Goal: Information Seeking & Learning: Find contact information

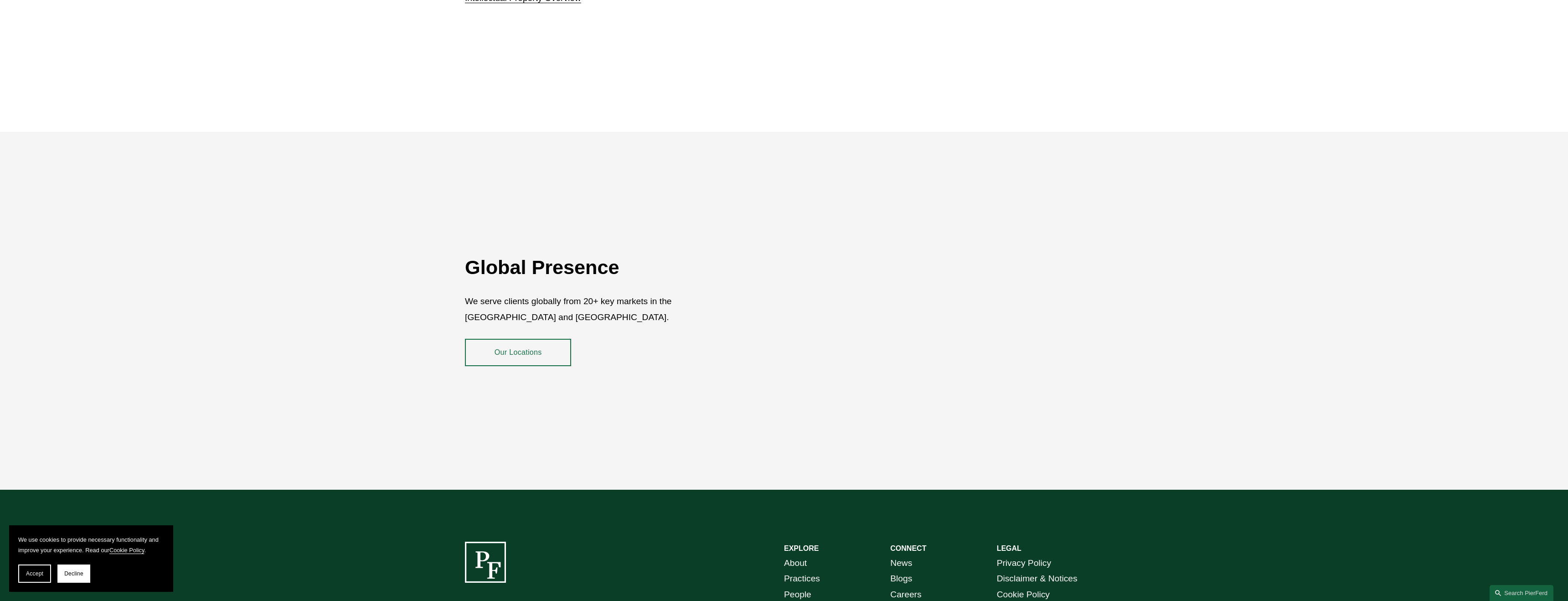
scroll to position [1799, 0]
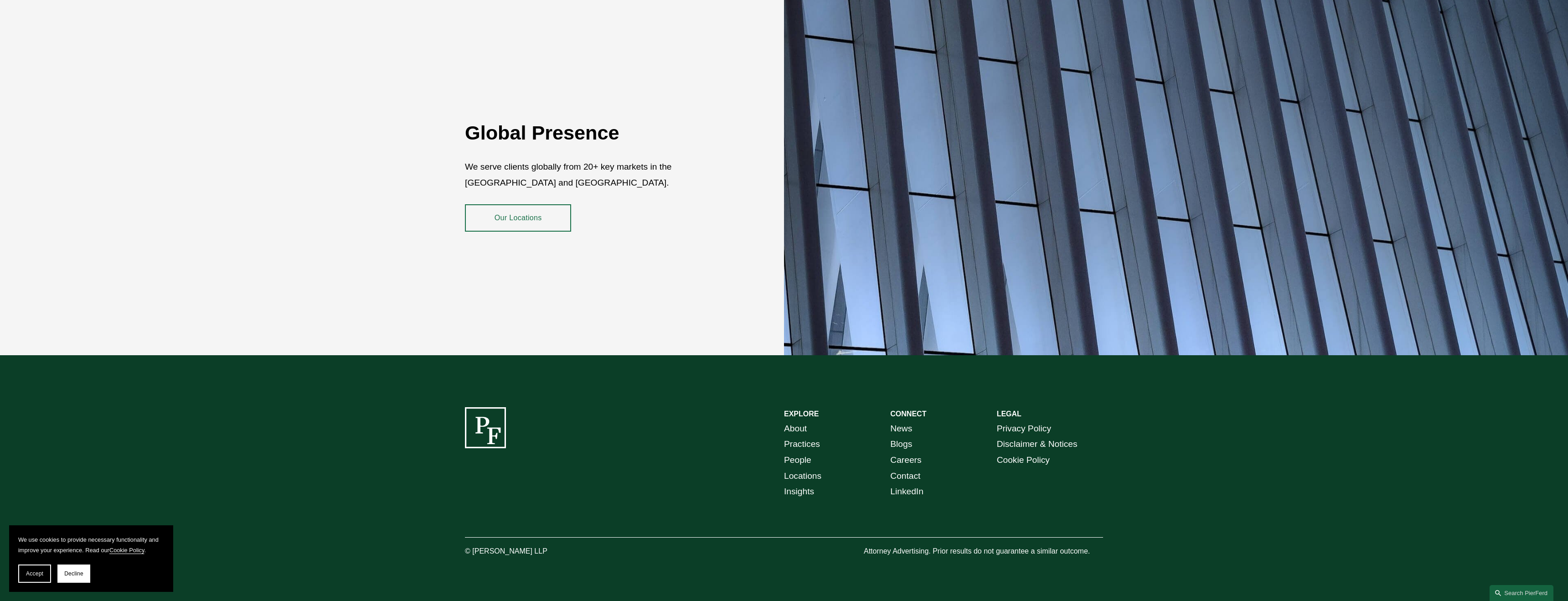
click at [907, 469] on link "Contact" at bounding box center [905, 475] width 31 height 16
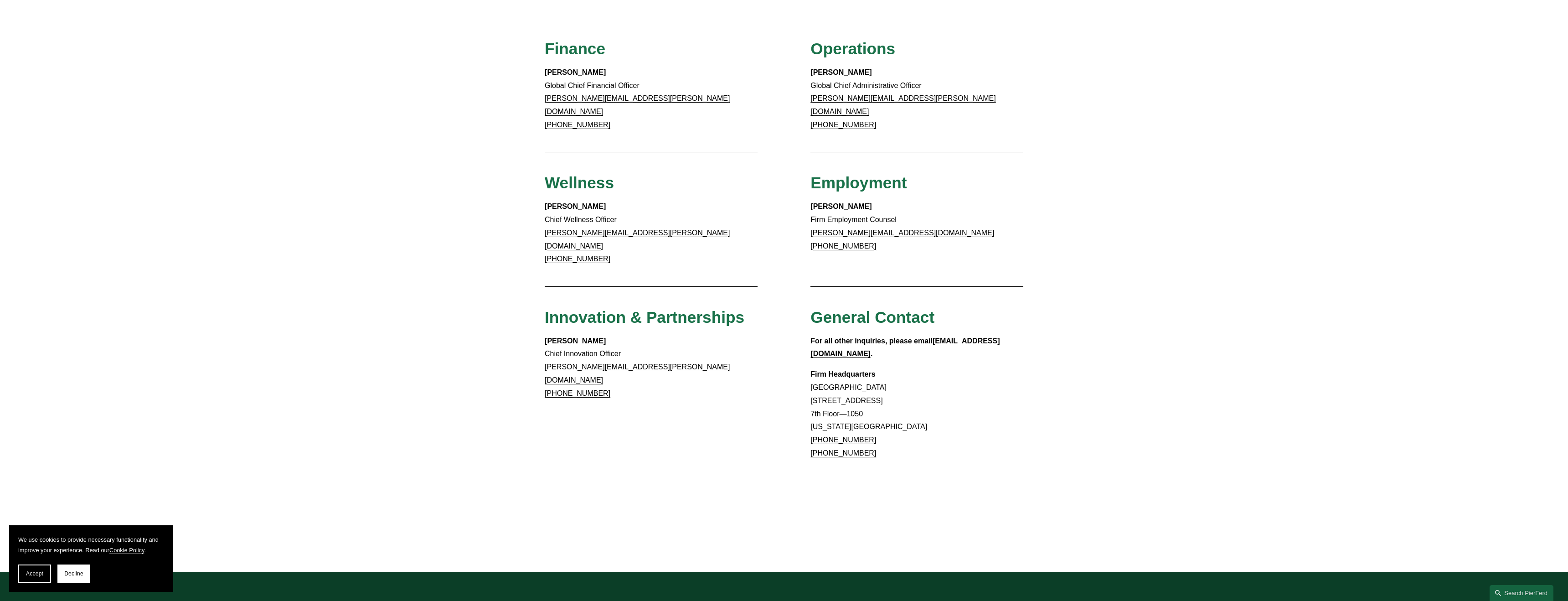
scroll to position [803, 0]
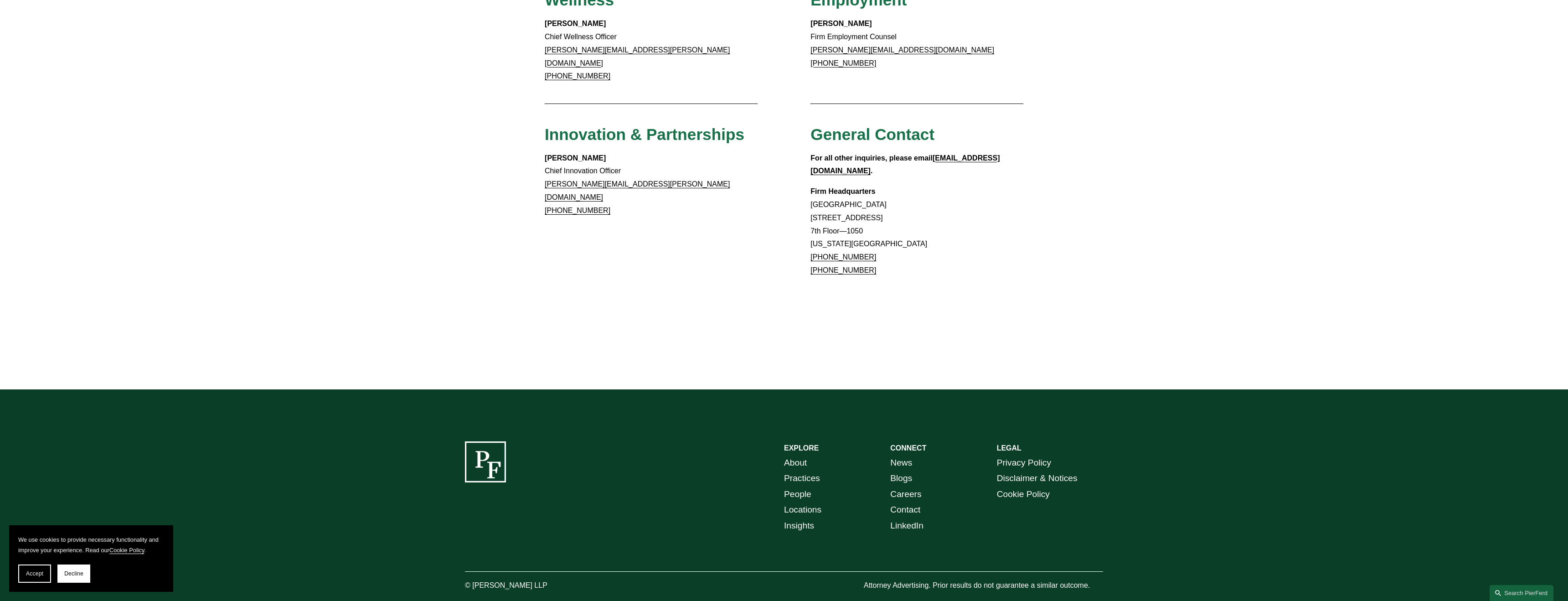
drag, startPoint x: 878, startPoint y: 212, endPoint x: 821, endPoint y: 212, distance: 57.0
click at [821, 212] on p "Firm Headquarters [GEOGRAPHIC_DATA] [STREET_ADDRESS][US_STATE] [PHONE_NUMBER] […" at bounding box center [917, 231] width 213 height 92
click at [875, 225] on p "Firm Headquarters [GEOGRAPHIC_DATA] [STREET_ADDRESS][US_STATE] [PHONE_NUMBER] […" at bounding box center [917, 231] width 213 height 92
drag, startPoint x: 876, startPoint y: 224, endPoint x: 822, endPoint y: 224, distance: 54.0
click at [822, 224] on p "Firm Headquarters [GEOGRAPHIC_DATA] [STREET_ADDRESS][US_STATE] [PHONE_NUMBER] […" at bounding box center [917, 231] width 213 height 92
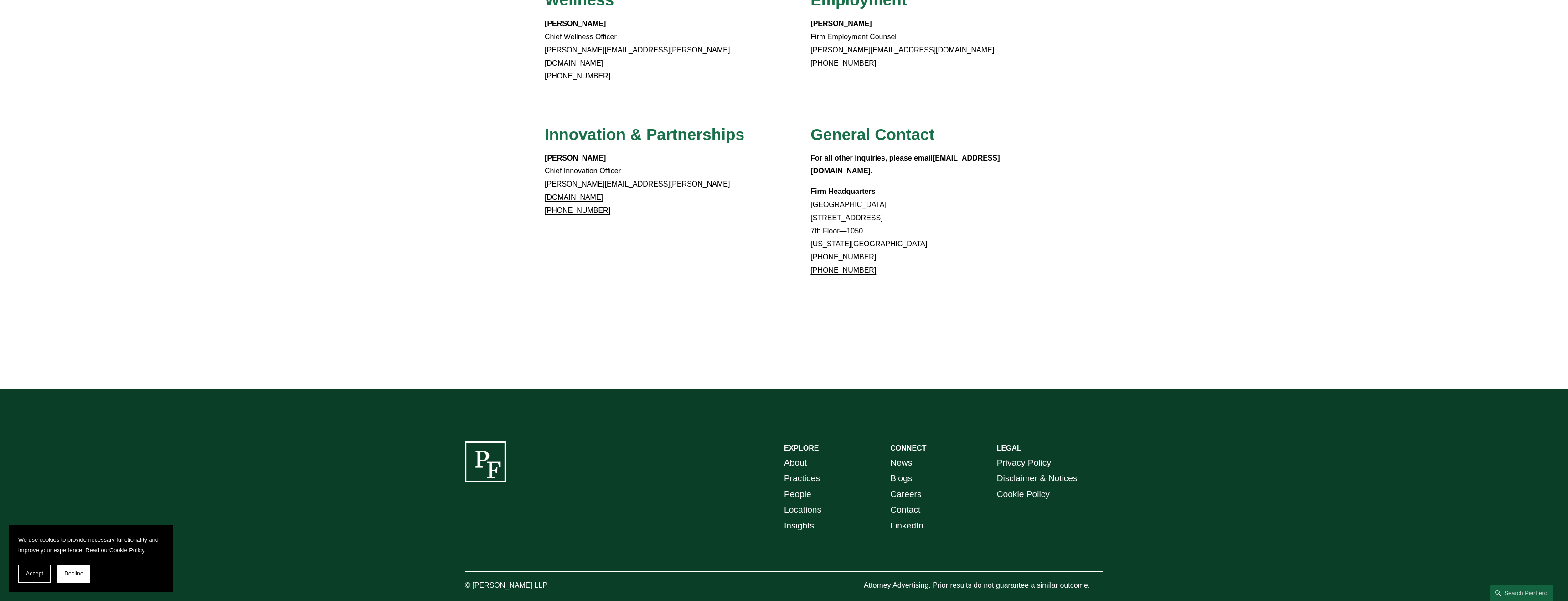
copy link "866.559.1811"
